Goal: Information Seeking & Learning: Learn about a topic

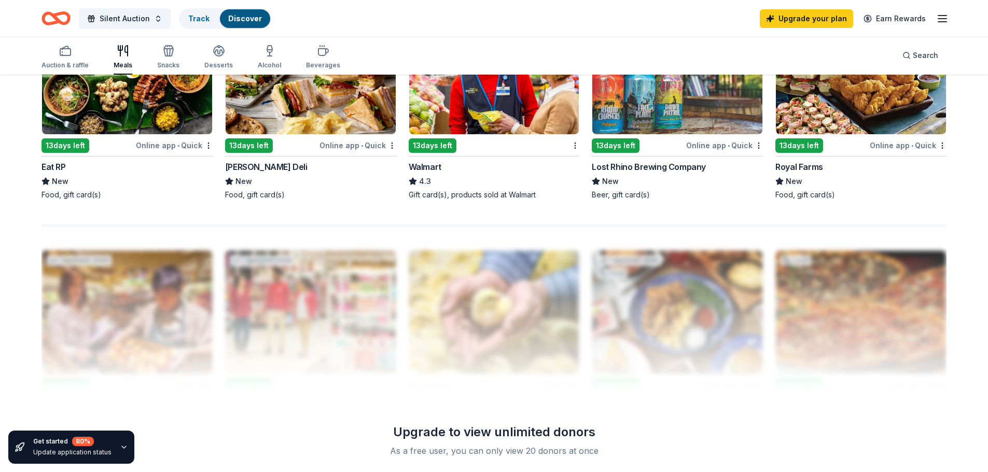
scroll to position [864, 0]
